Goal: Task Accomplishment & Management: Manage account settings

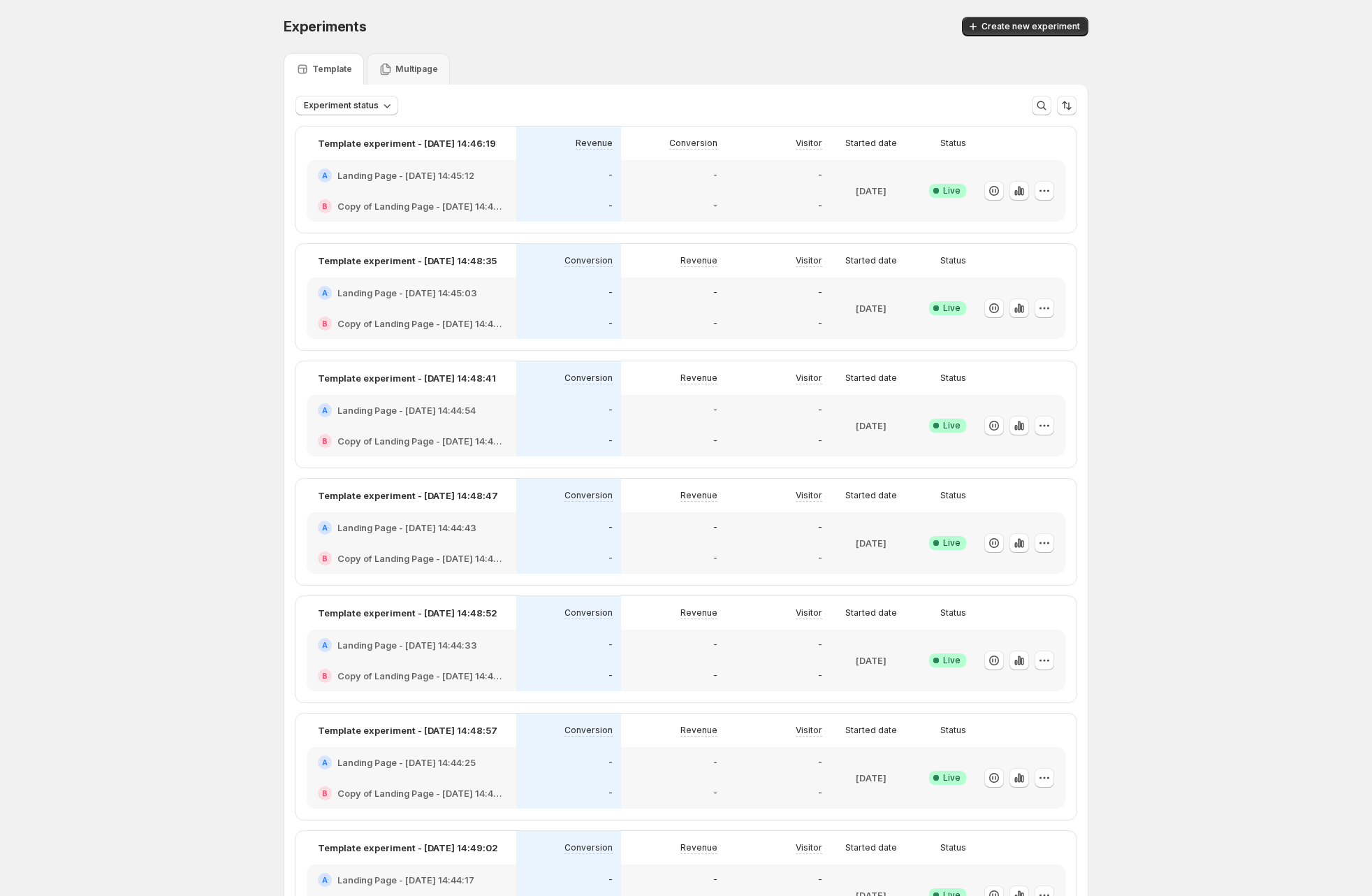
scroll to position [233, 0]
